Goal: Task Accomplishment & Management: Use online tool/utility

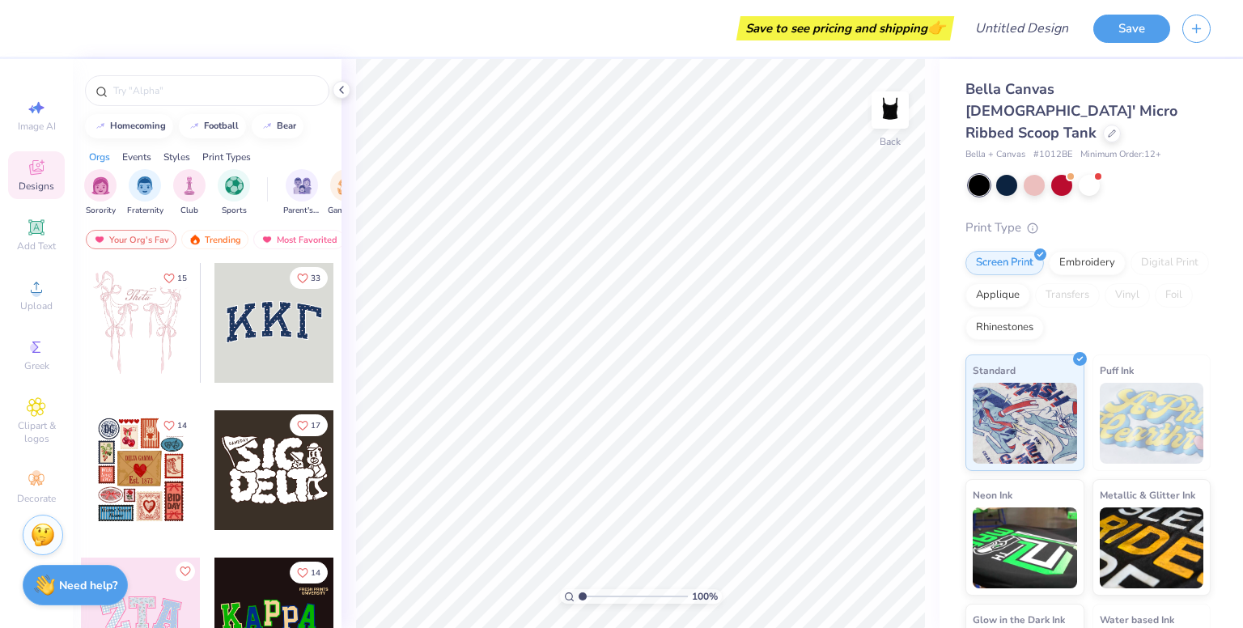
click at [150, 327] on div at bounding box center [141, 323] width 120 height 120
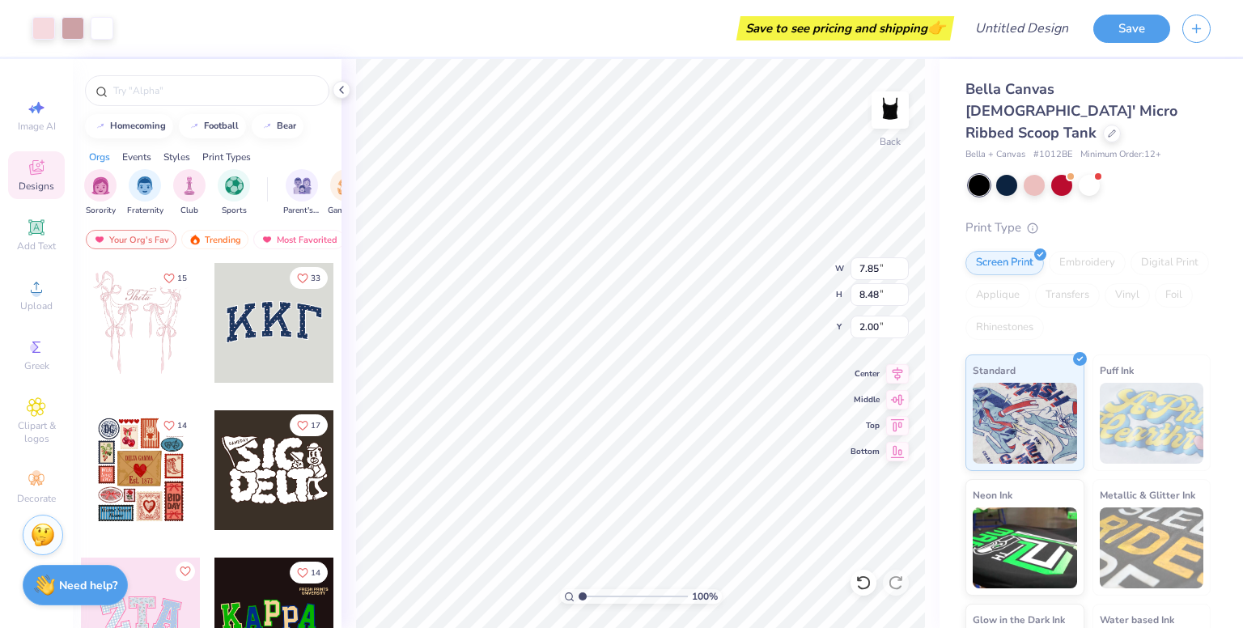
type input "0.79"
click at [1130, 33] on button "Save" at bounding box center [1131, 26] width 77 height 28
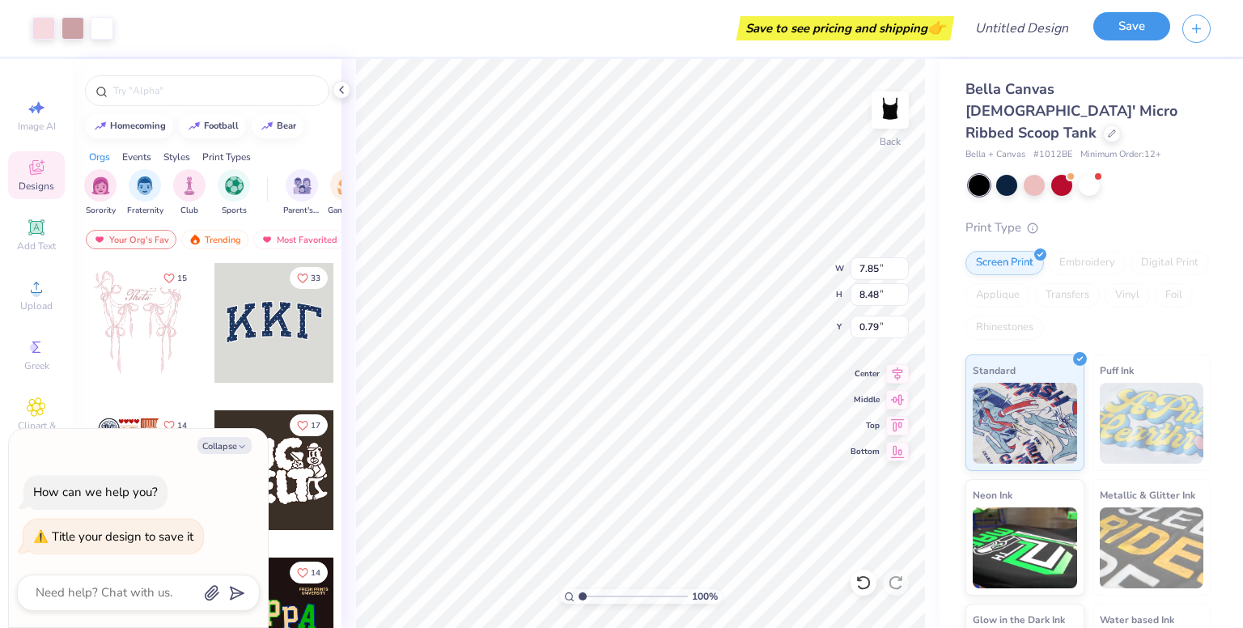
click at [1130, 33] on button "Save" at bounding box center [1131, 26] width 77 height 28
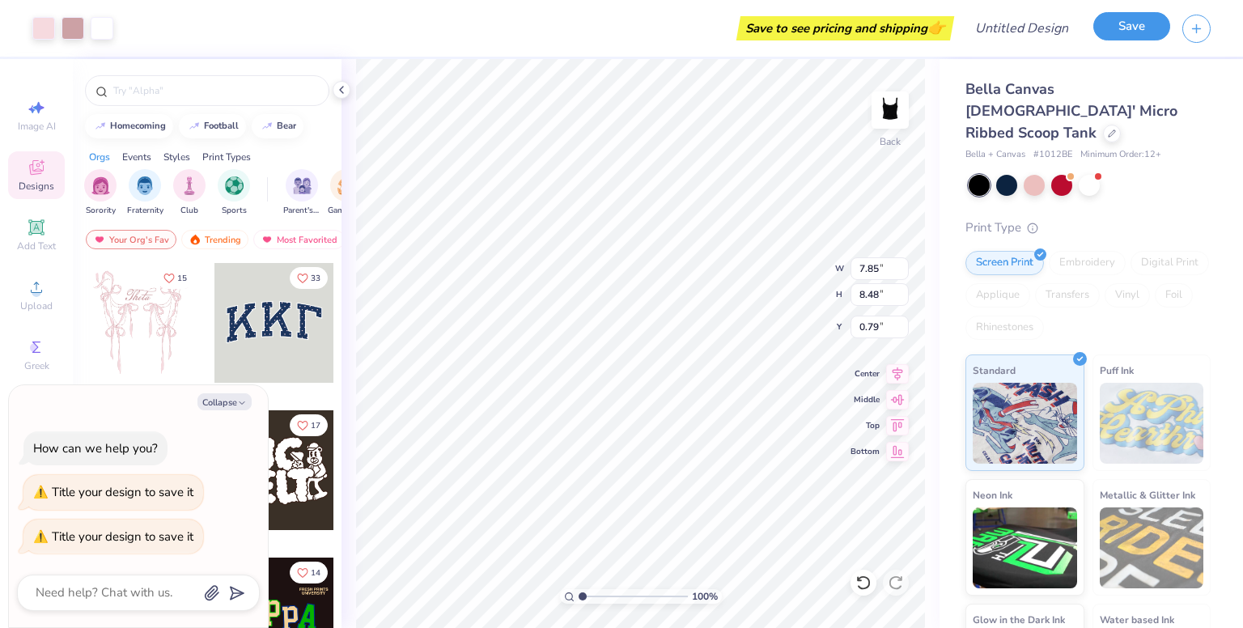
click at [1130, 33] on button "Save" at bounding box center [1131, 26] width 77 height 28
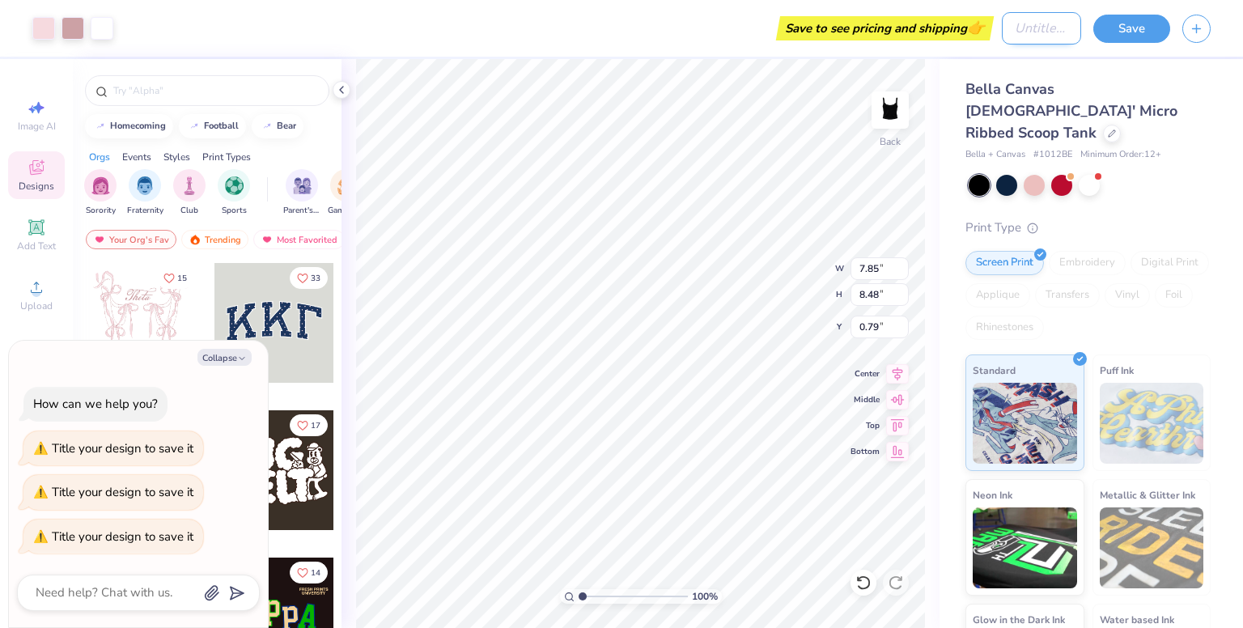
type textarea "x"
click at [1045, 36] on input "Design Title" at bounding box center [1040, 28] width 79 height 32
type input "l"
type textarea "x"
type input "lo"
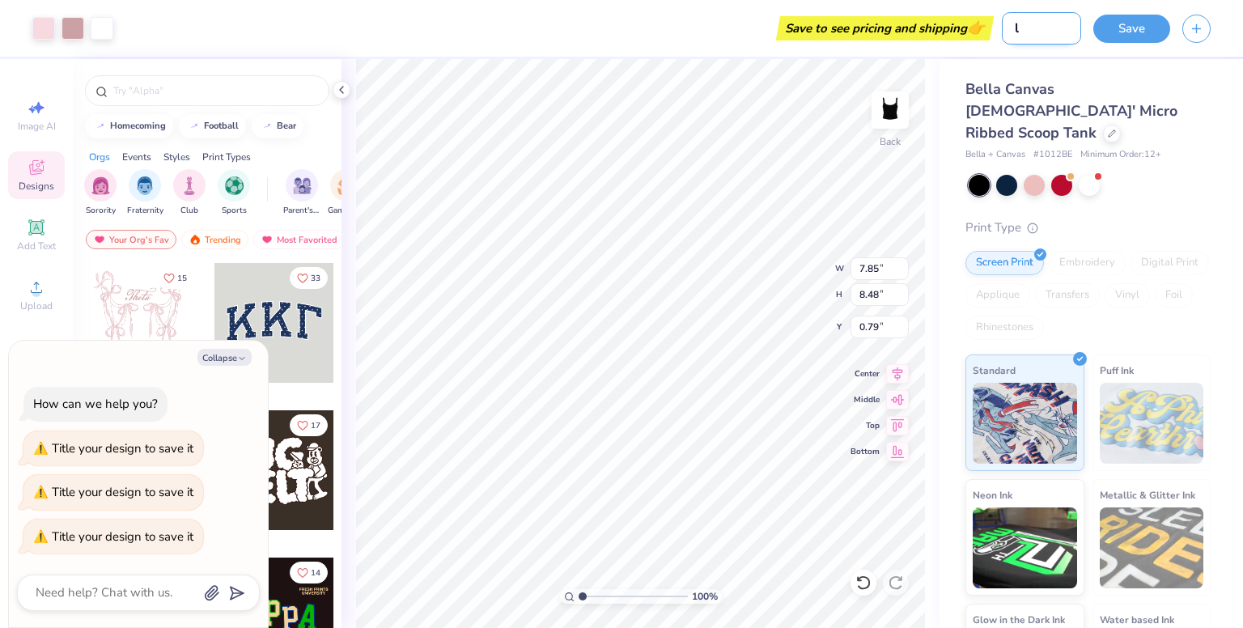
type textarea "x"
type input "lol"
type textarea "x"
type input "lol"
click at [1122, 35] on button "Save" at bounding box center [1131, 26] width 77 height 28
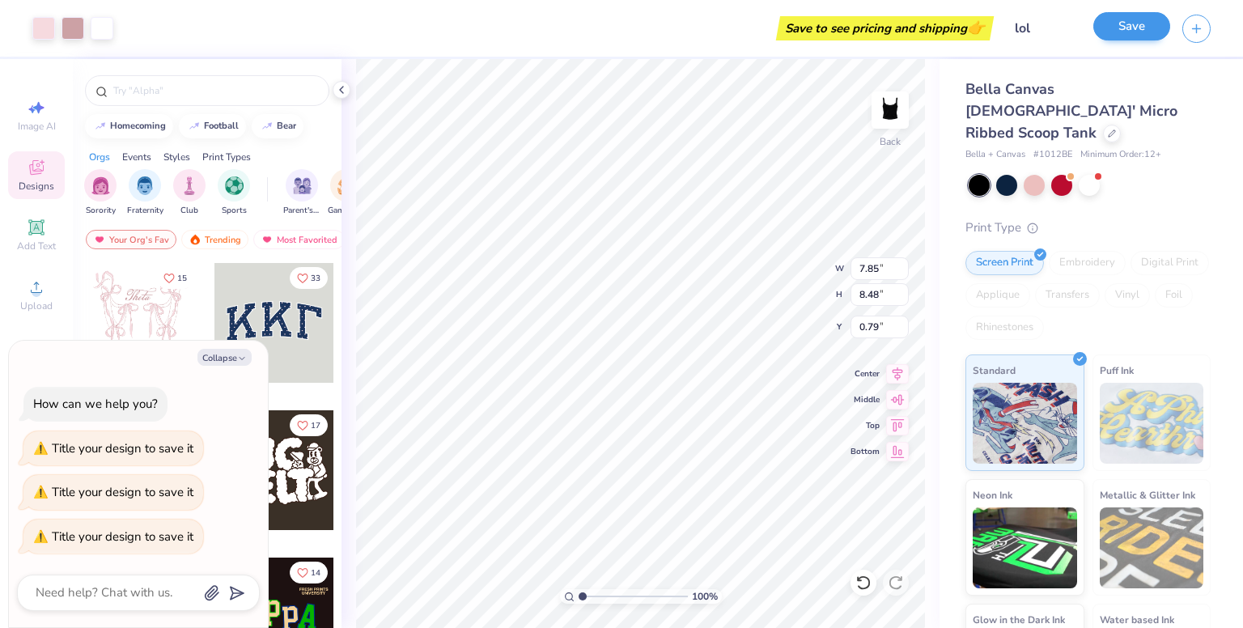
type textarea "x"
